Goal: Information Seeking & Learning: Learn about a topic

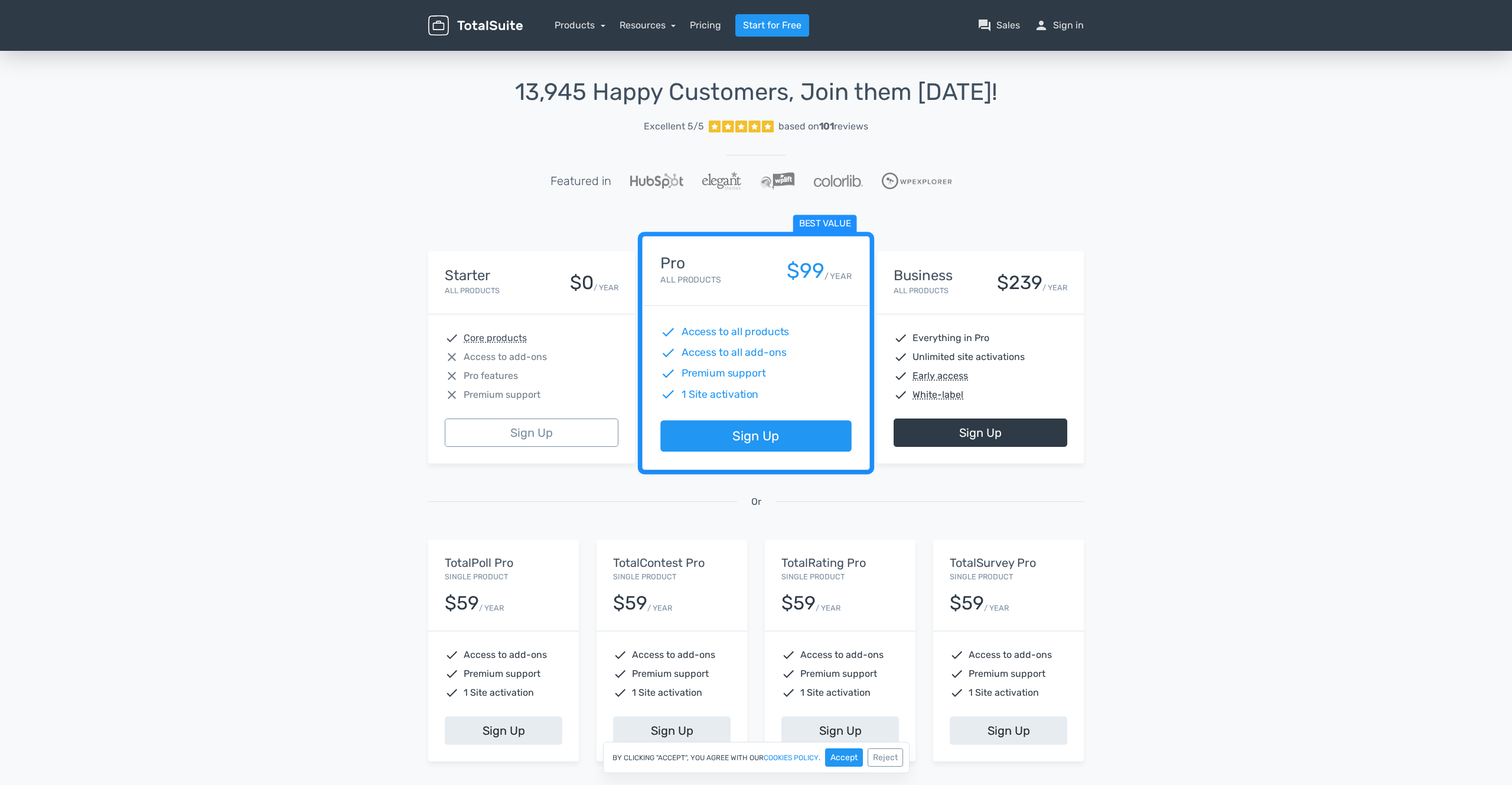
click at [1200, 169] on div "13,945 Happy Customers, Join them Today! Excellent 5/5 based on 101 reviews Fea…" at bounding box center [756, 436] width 1512 height 776
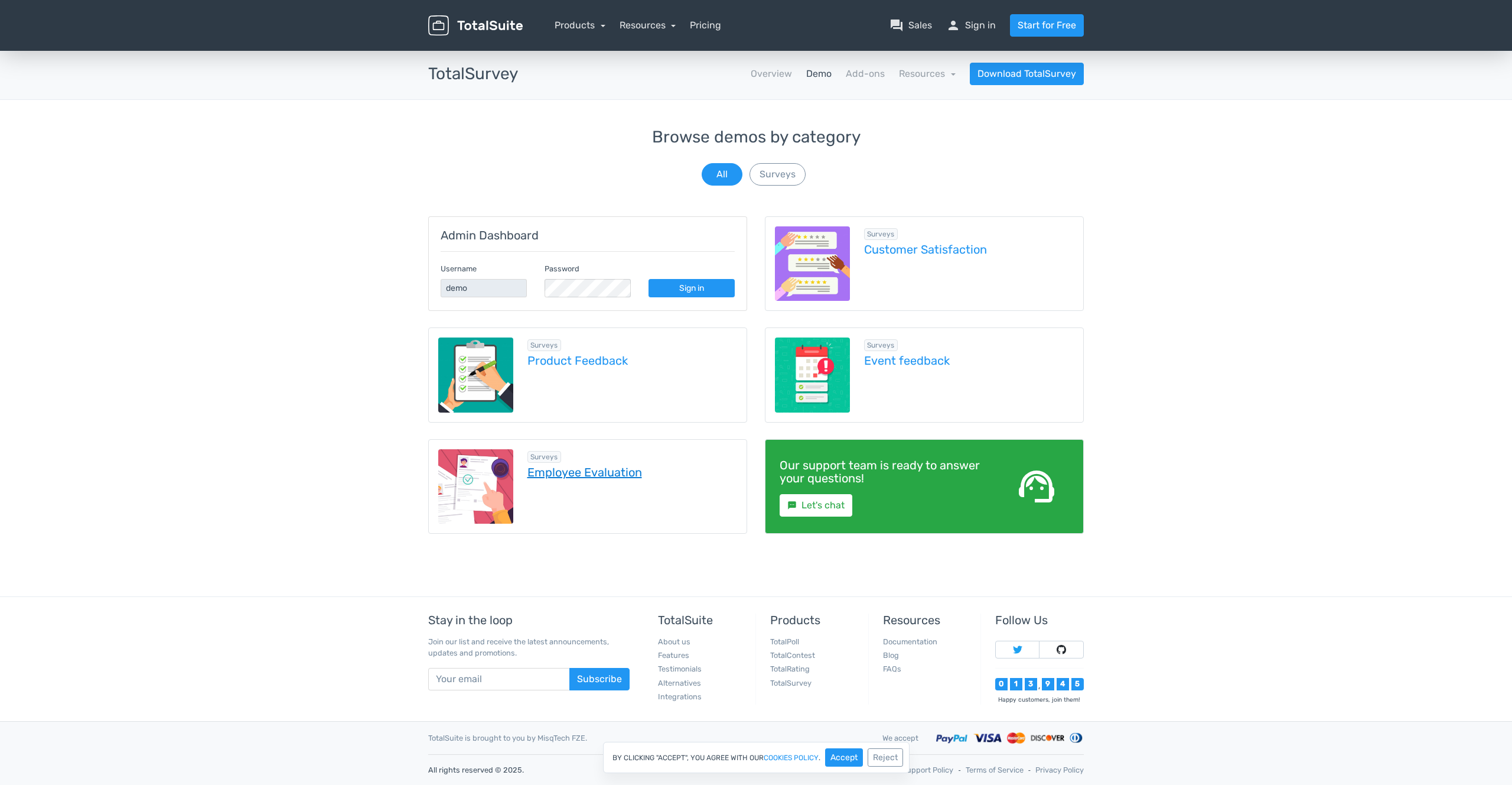
click at [604, 474] on link "Employee Evaluation" at bounding box center [633, 472] width 211 height 13
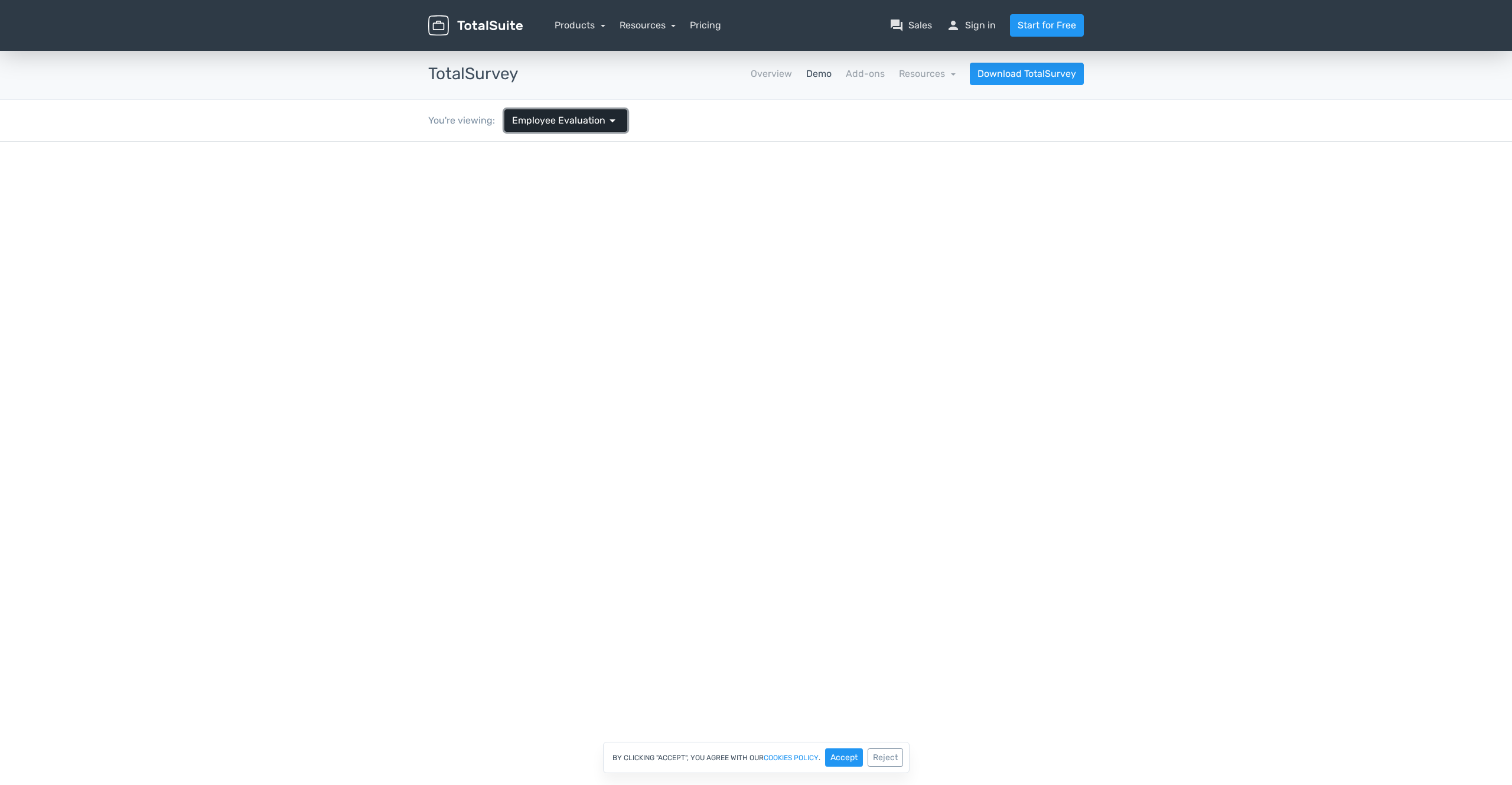
click at [591, 116] on span "Employee Evaluation" at bounding box center [559, 121] width 94 height 14
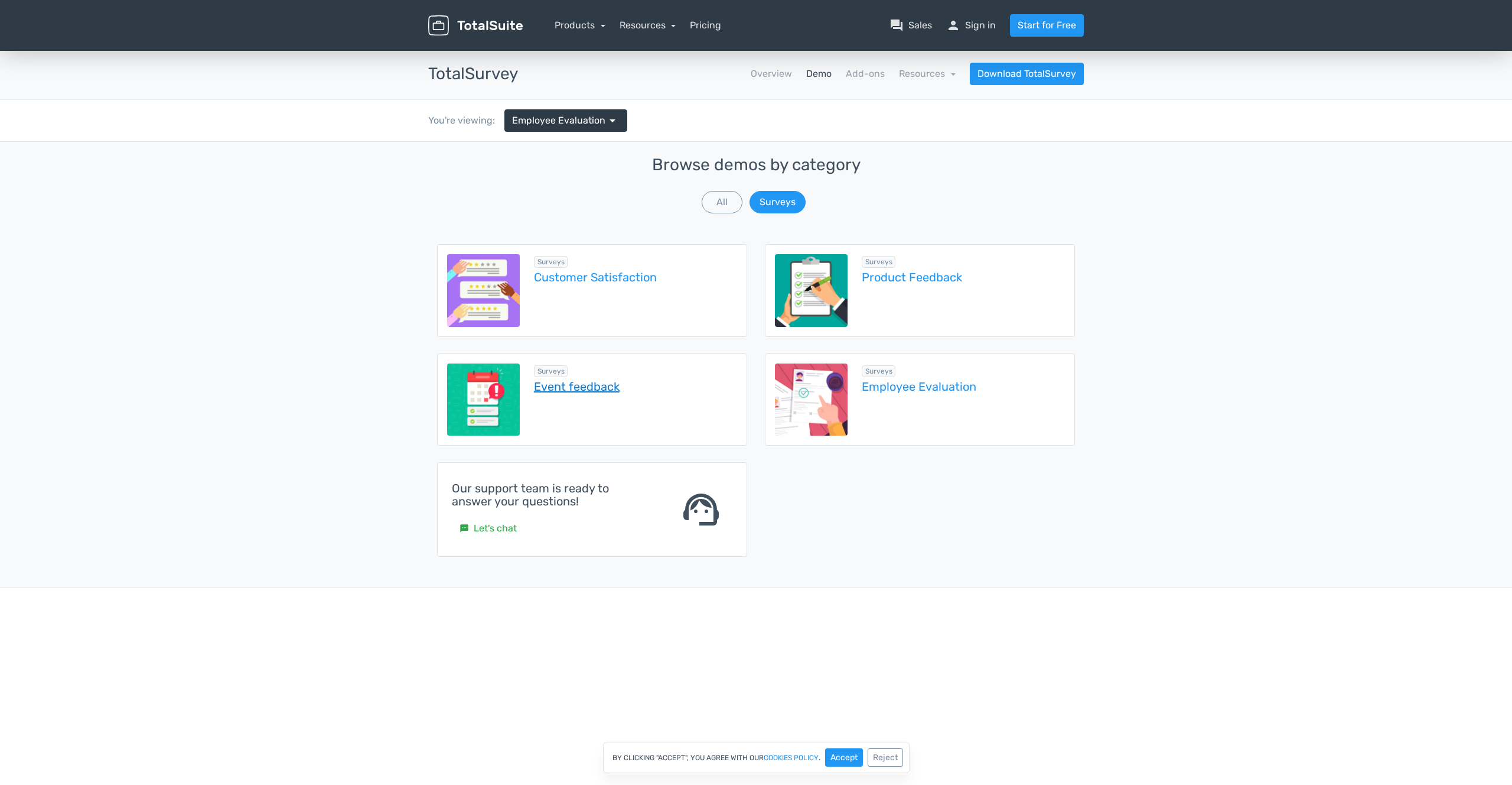
click at [609, 388] on link "Event feedback" at bounding box center [636, 387] width 204 height 13
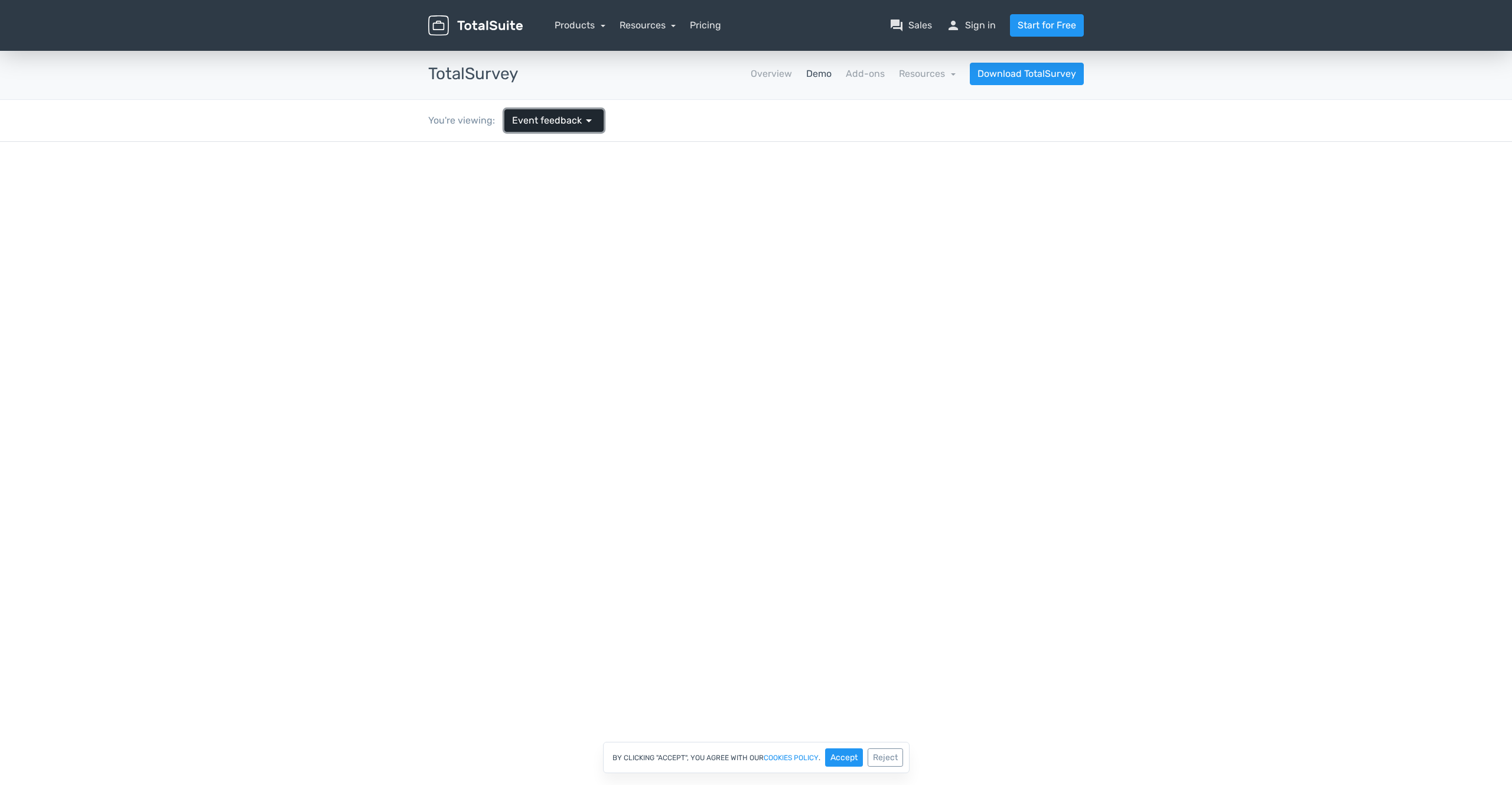
click at [575, 125] on span "Event feedback" at bounding box center [547, 121] width 70 height 14
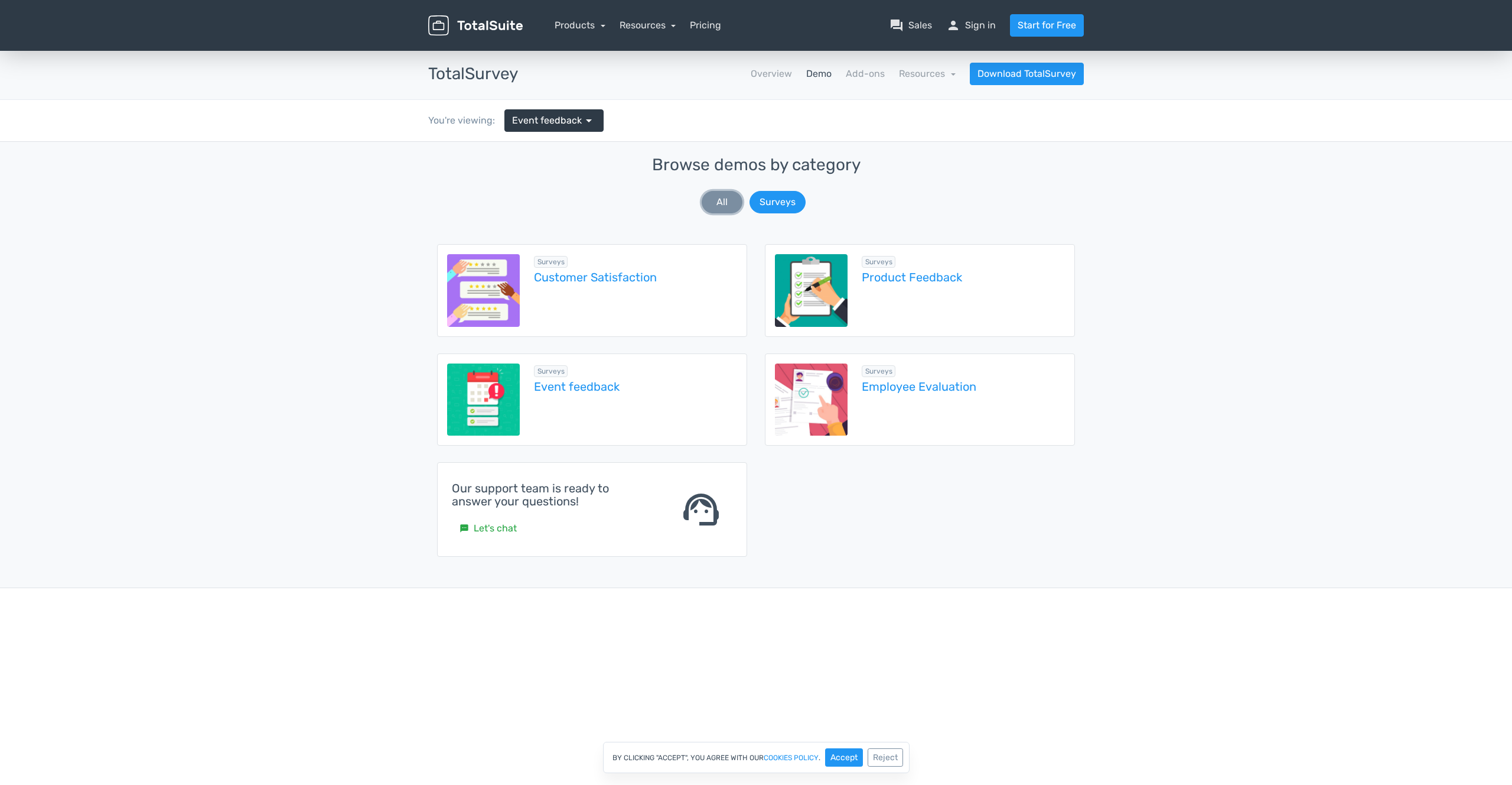
click at [719, 197] on button "All" at bounding box center [722, 202] width 41 height 22
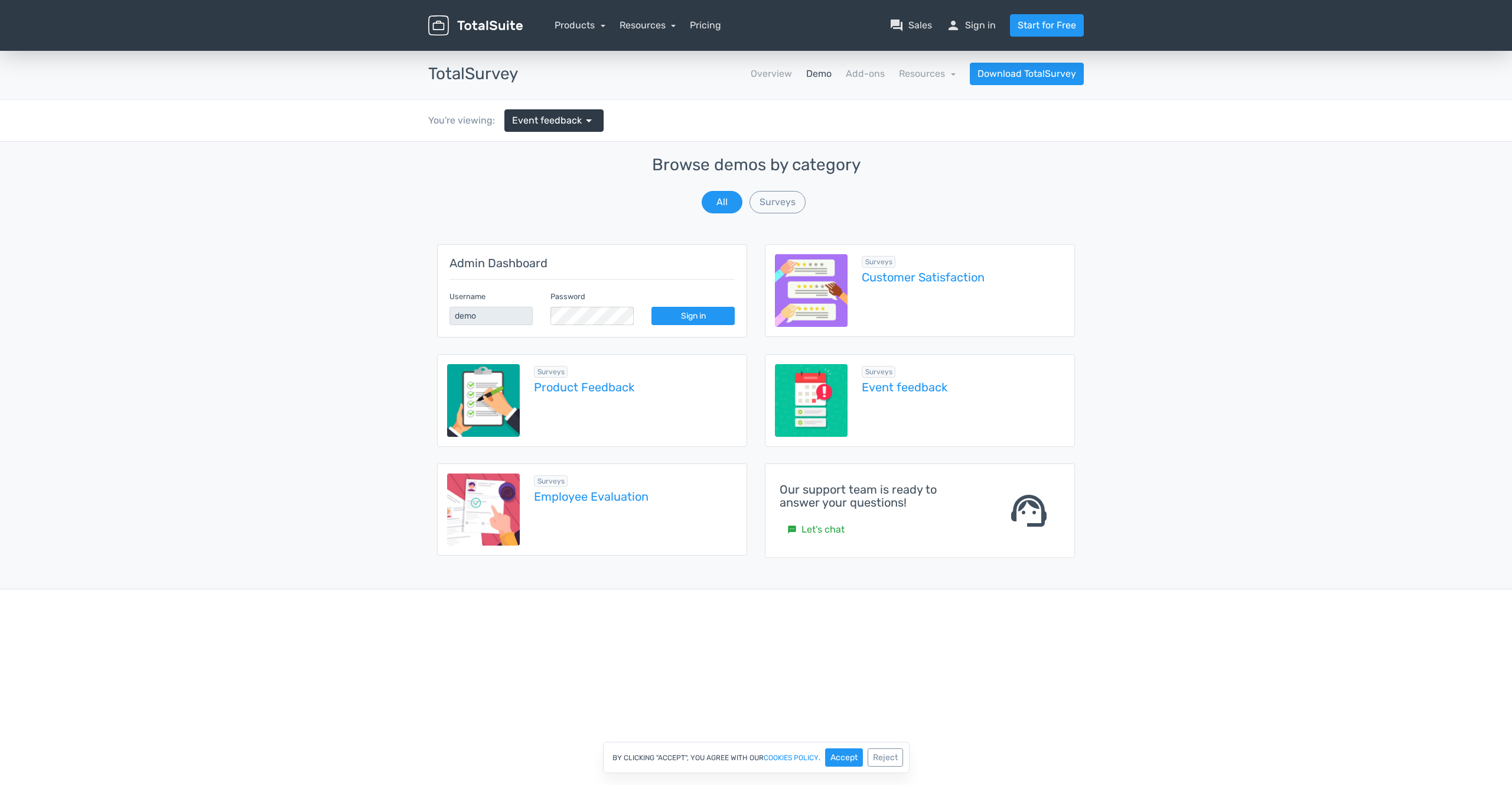
click at [822, 74] on link "Demo" at bounding box center [818, 74] width 25 height 14
